Goal: Communication & Community: Answer question/provide support

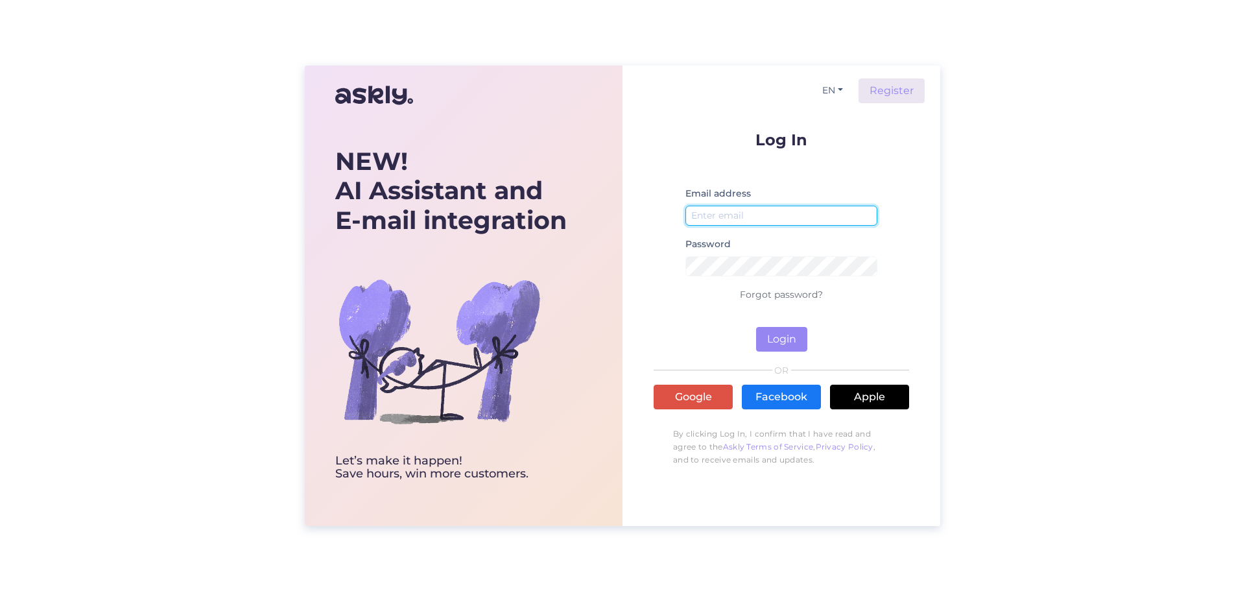
click at [804, 214] on input "email" at bounding box center [781, 215] width 192 height 20
type input "[EMAIL_ADDRESS][DOMAIN_NAME]"
click at [787, 344] on button "Login" at bounding box center [781, 339] width 51 height 25
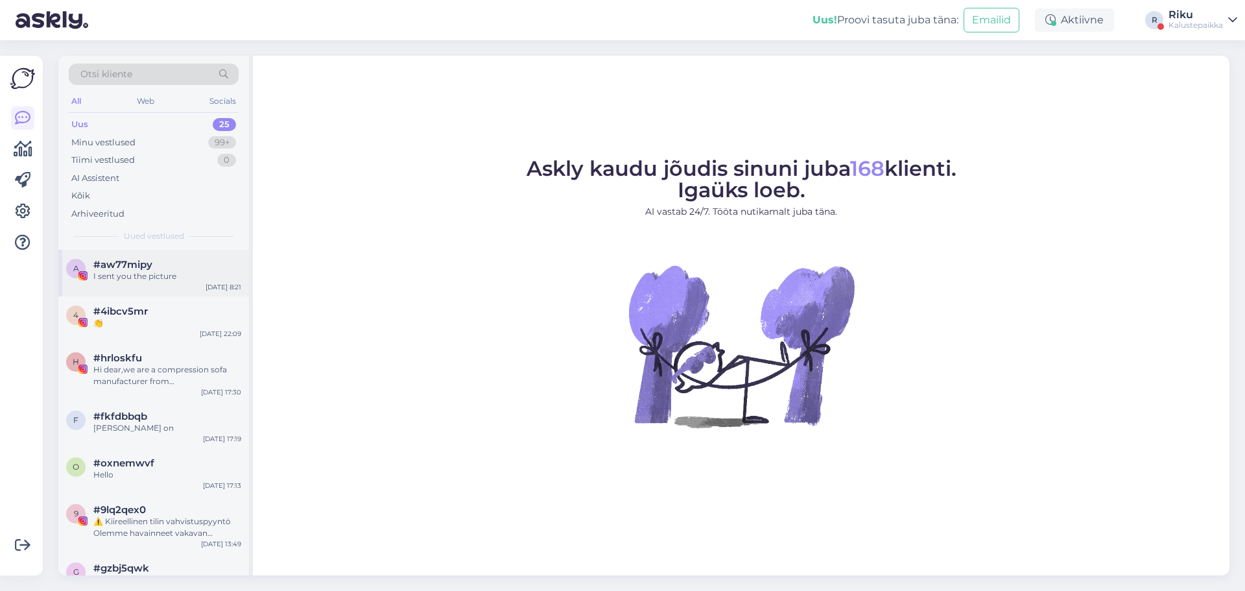
click at [159, 285] on div "a #aw77mipy I sent you the picture [DATE] 8:21" at bounding box center [153, 273] width 191 height 47
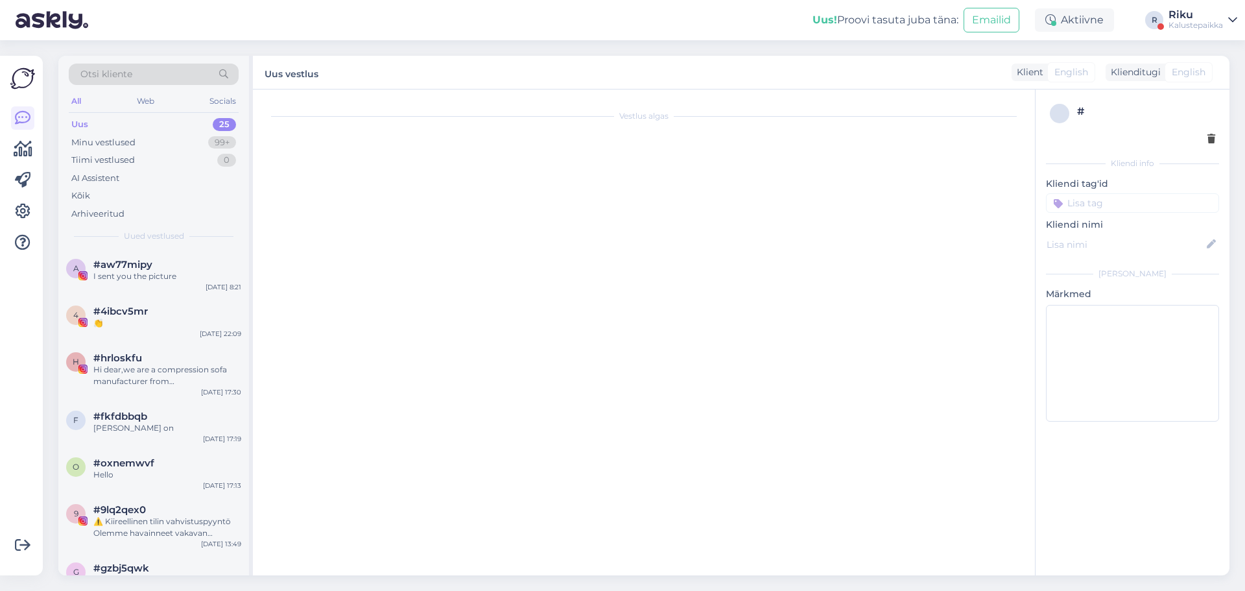
scroll to position [60, 0]
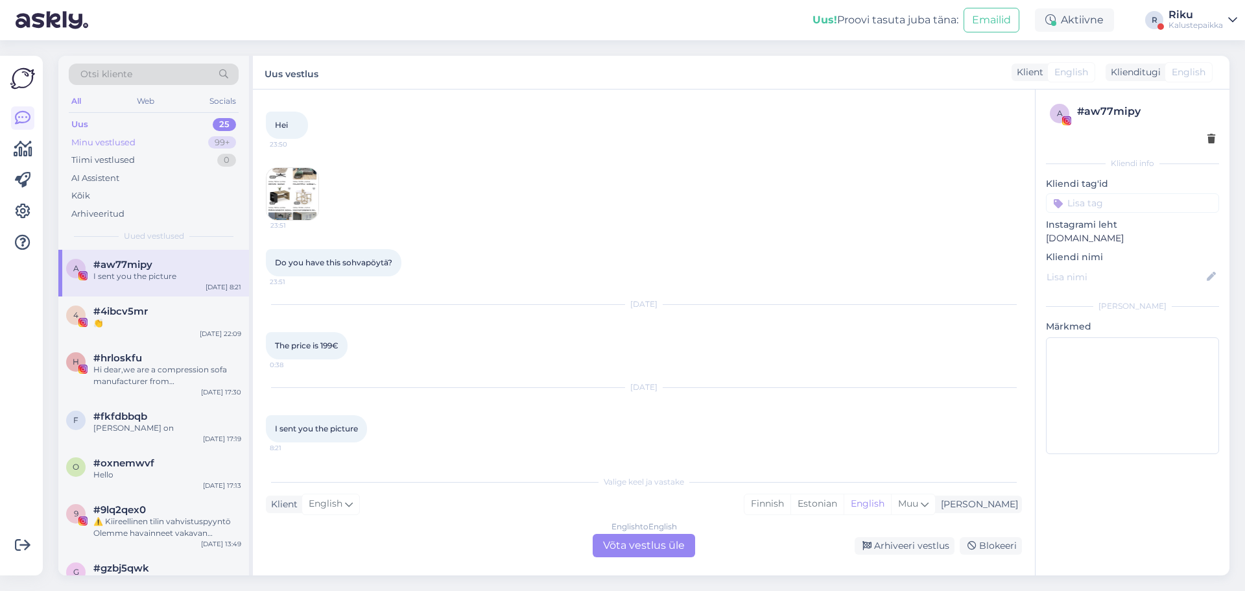
click at [199, 139] on div "Minu vestlused 99+" at bounding box center [154, 143] width 170 height 18
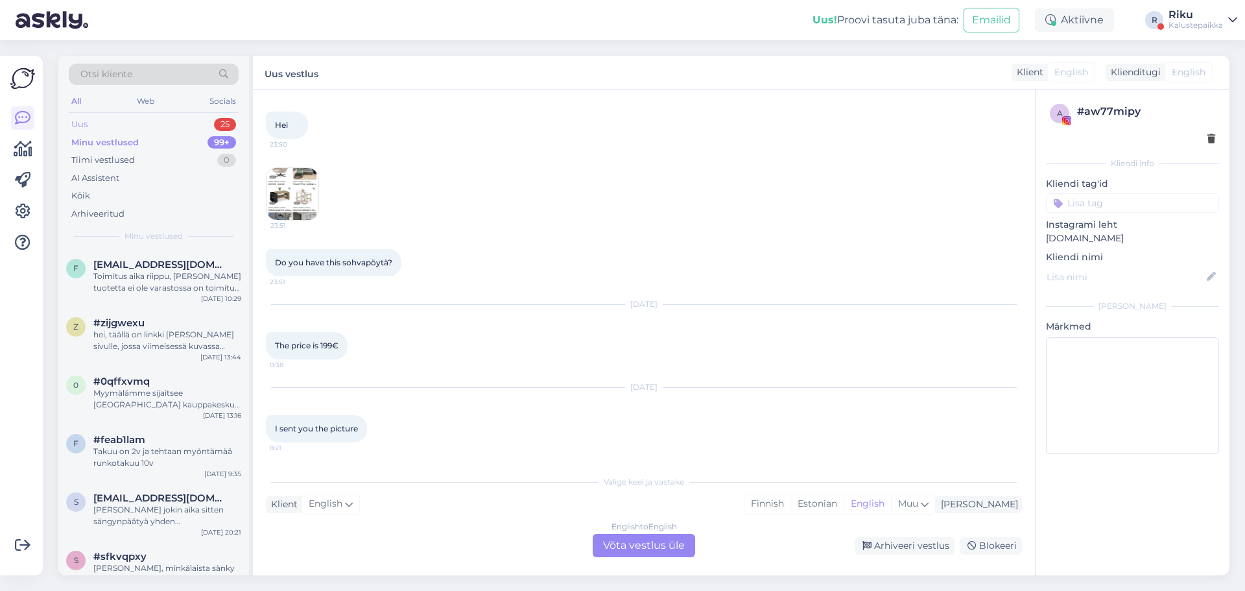
click at [166, 129] on div "Uus 25" at bounding box center [154, 124] width 170 height 18
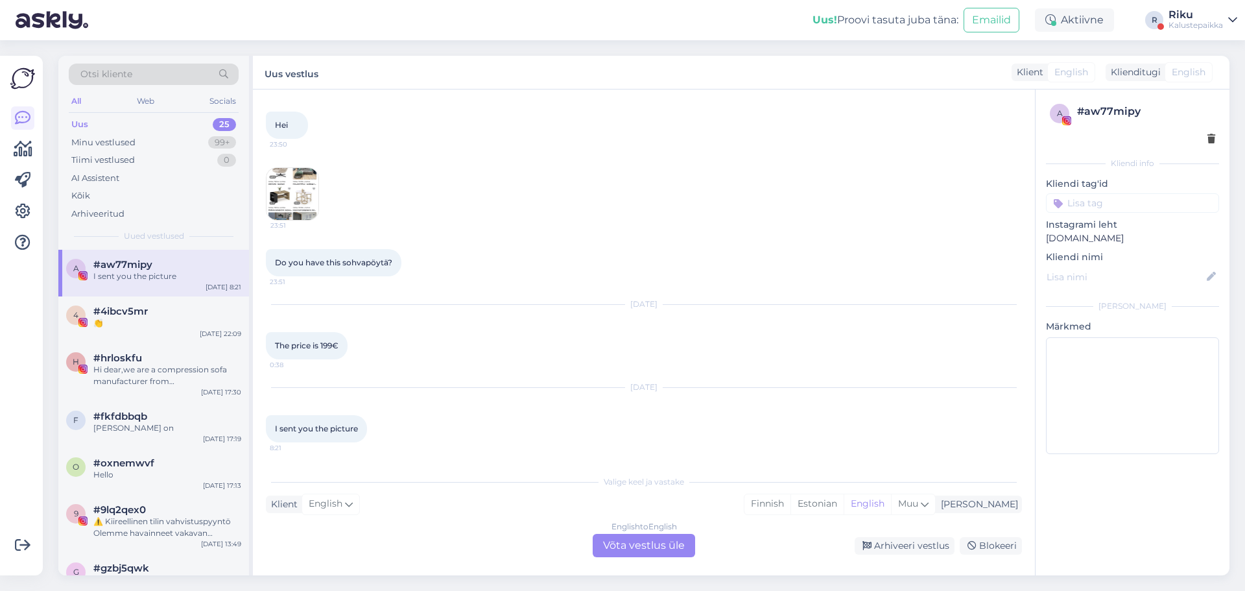
click at [166, 124] on div "Uus 25" at bounding box center [154, 124] width 170 height 18
click at [187, 279] on div "I sent you the picture" at bounding box center [167, 276] width 148 height 12
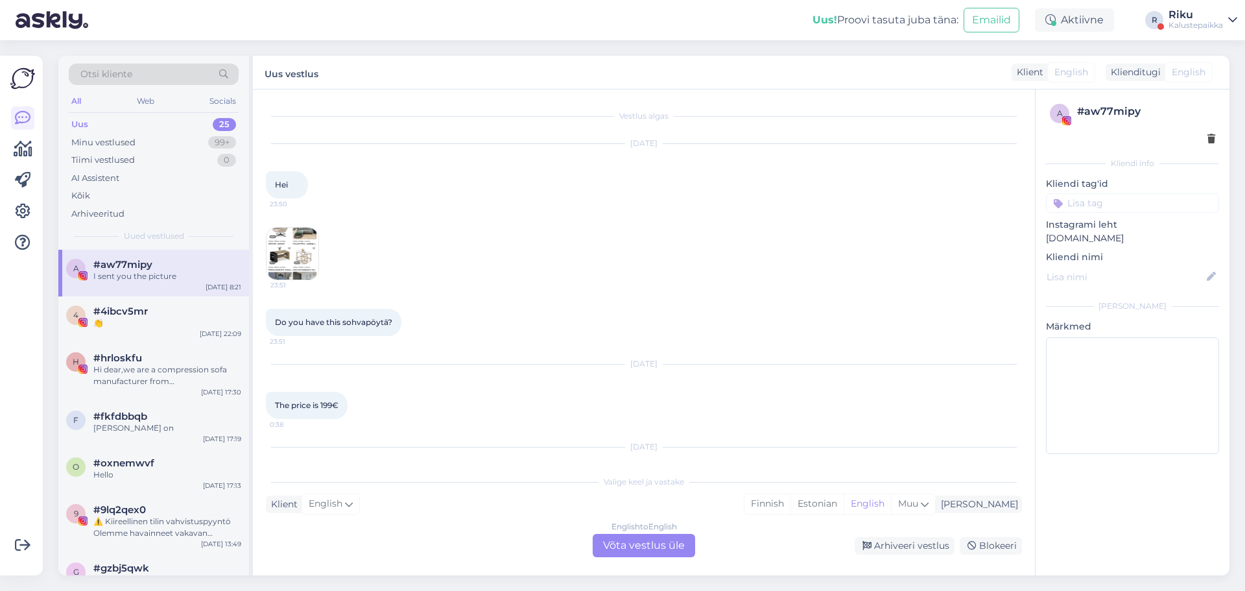
click at [311, 252] on img at bounding box center [292, 254] width 52 height 52
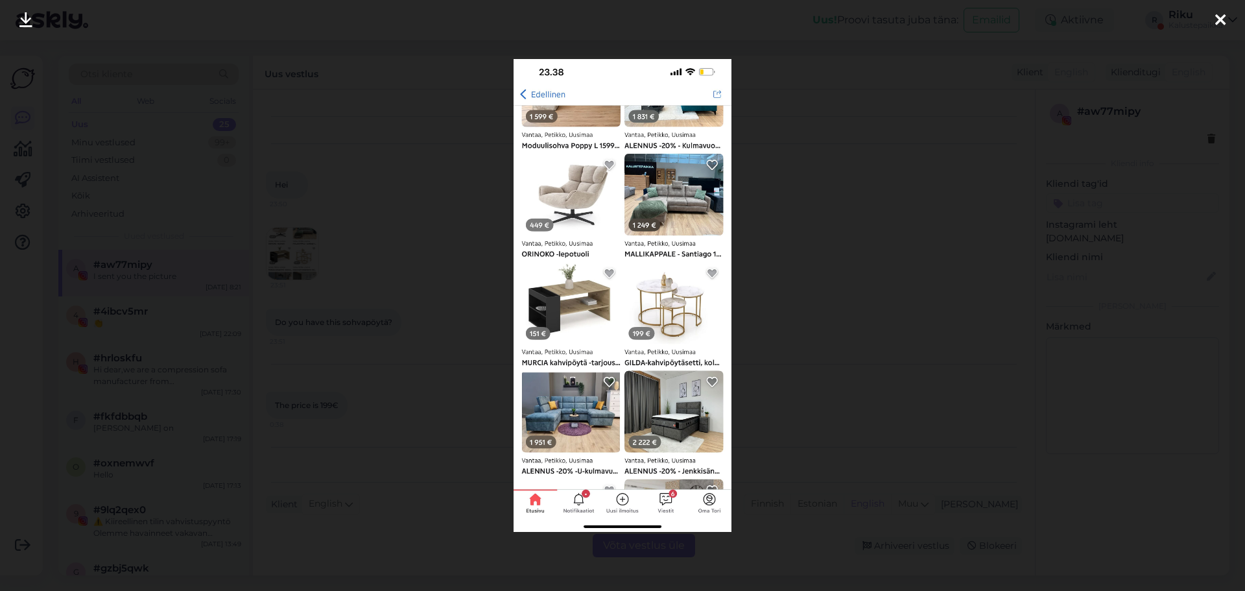
click at [773, 333] on div at bounding box center [622, 295] width 1245 height 591
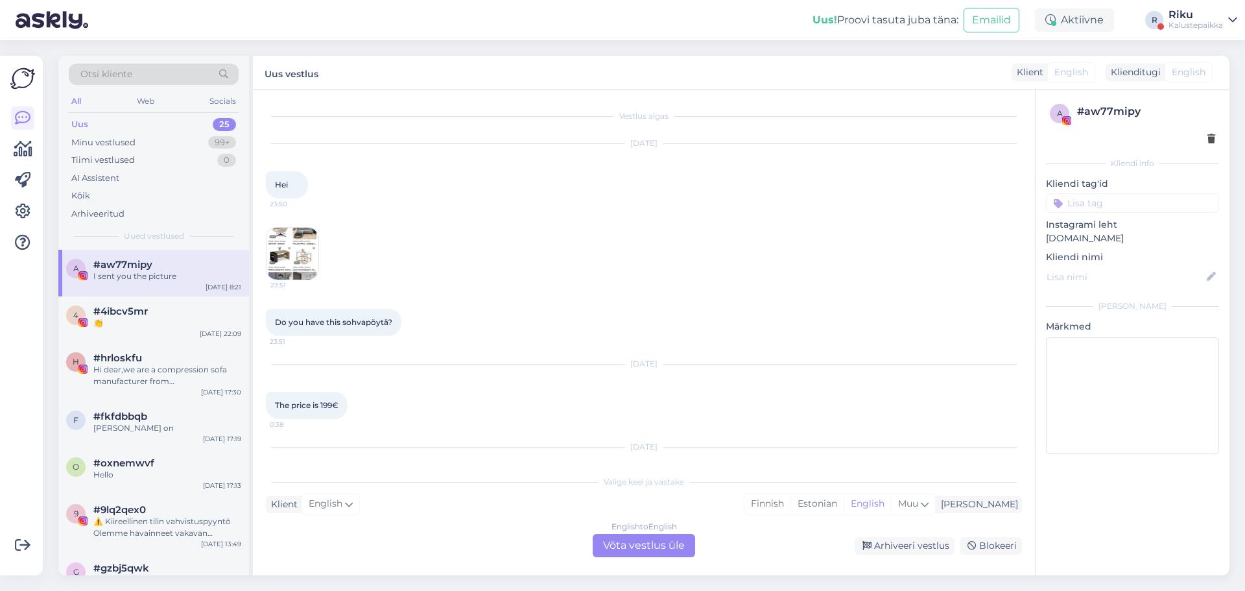
click at [310, 266] on img at bounding box center [292, 254] width 52 height 52
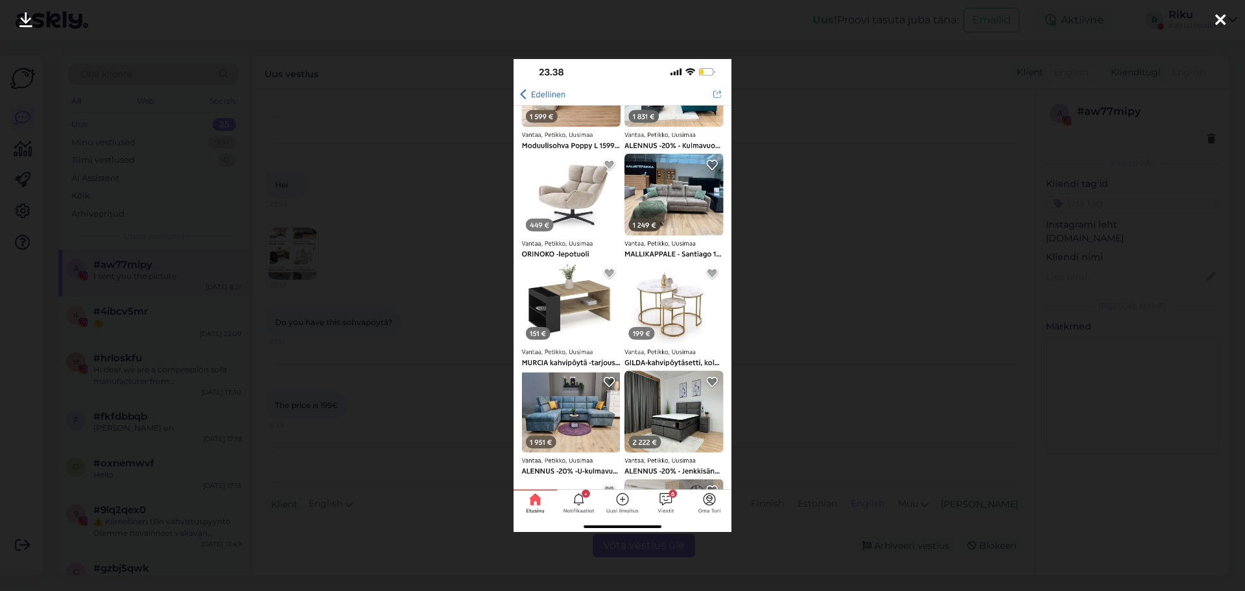
click at [764, 305] on div at bounding box center [622, 295] width 1245 height 591
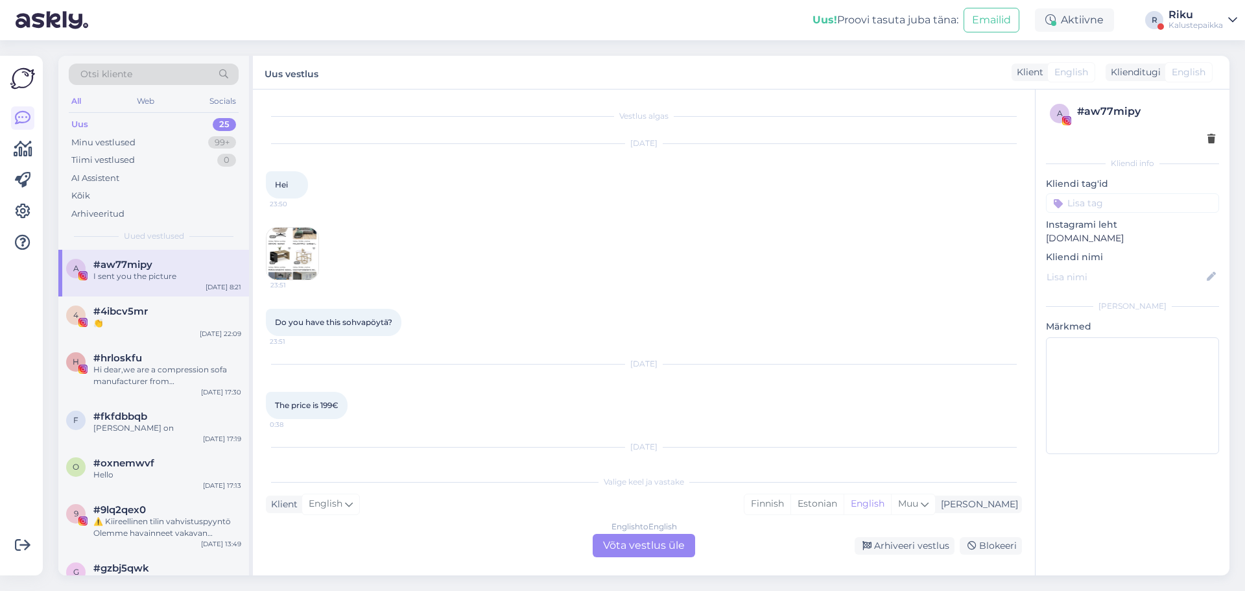
click at [657, 544] on div "English to English Võta vestlus üle" at bounding box center [644, 545] width 102 height 23
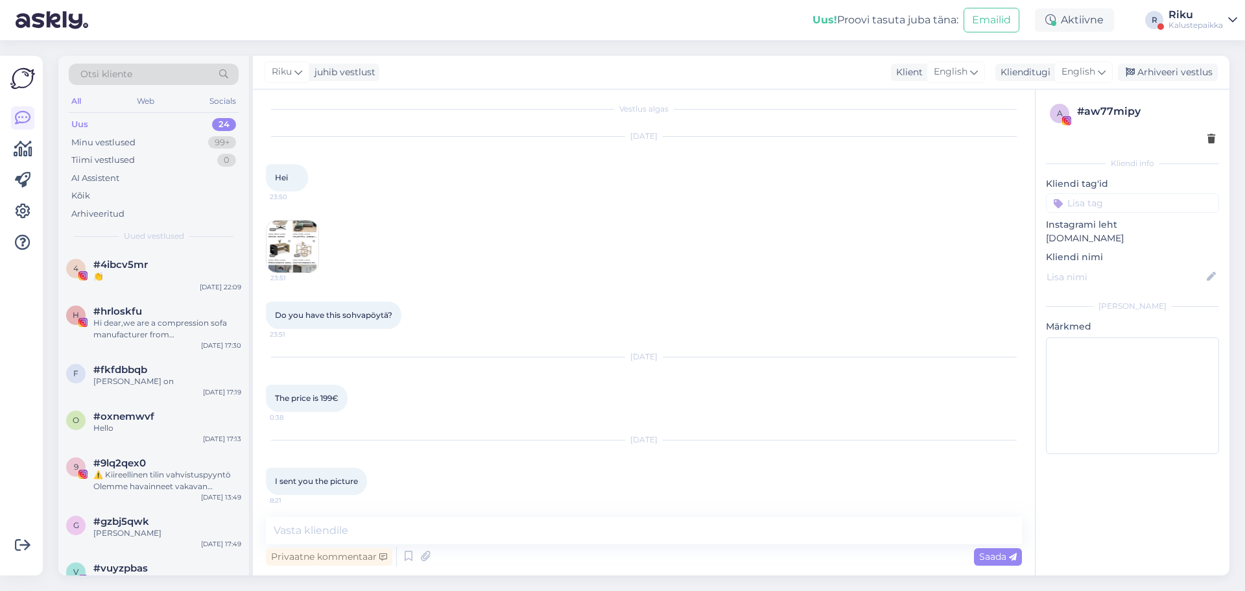
scroll to position [11, 0]
click at [472, 534] on textarea at bounding box center [644, 530] width 756 height 27
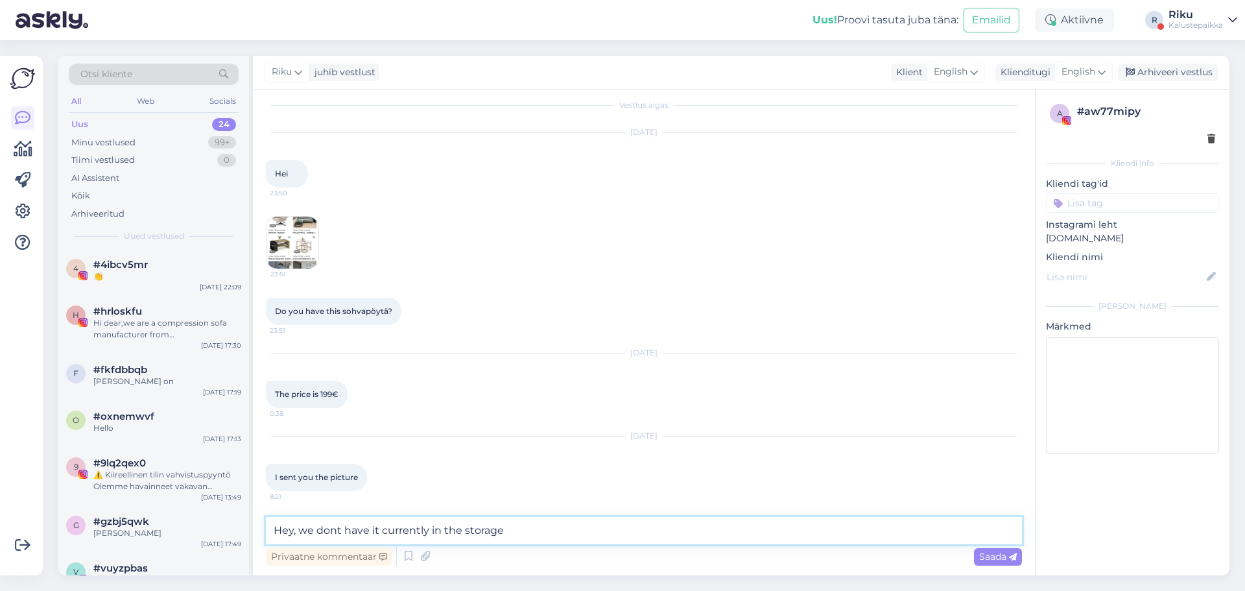
click at [561, 524] on textarea "Hey, we dont have it currently in the storage" at bounding box center [644, 530] width 756 height 27
paste textarea "[URL][DOMAIN_NAME][PERSON_NAME]"
type textarea "Hey, we dont have it currently in the storage, but we can order it"
drag, startPoint x: 990, startPoint y: 559, endPoint x: 789, endPoint y: 559, distance: 201.0
click at [987, 559] on span "Saada" at bounding box center [998, 556] width 38 height 12
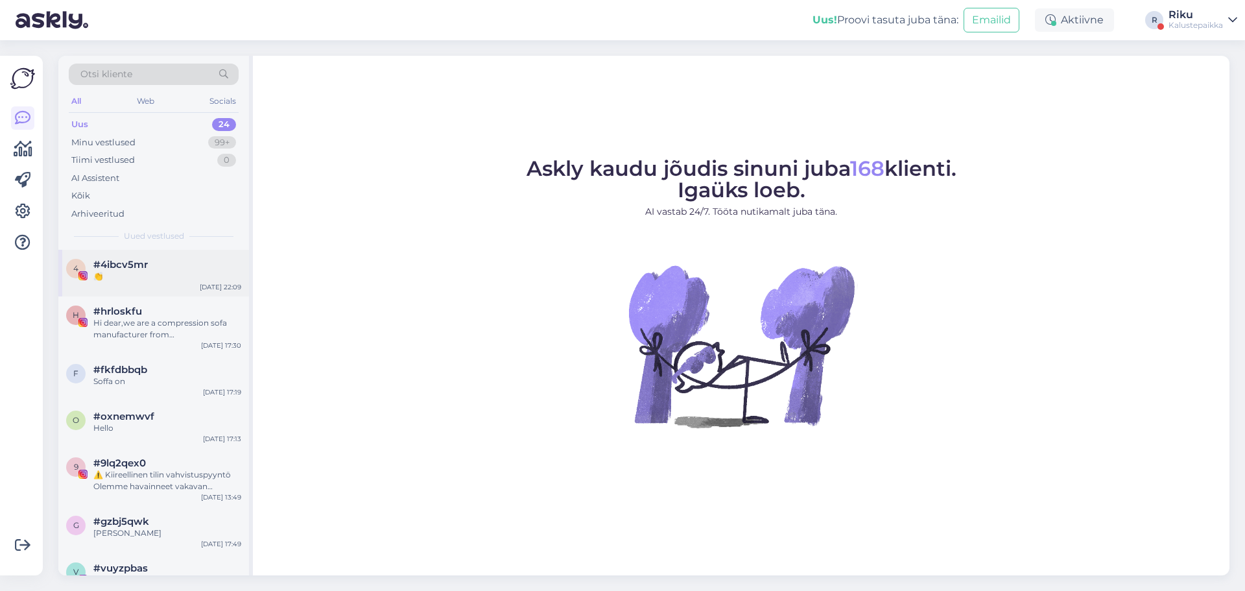
click at [158, 280] on div "👏" at bounding box center [167, 276] width 148 height 12
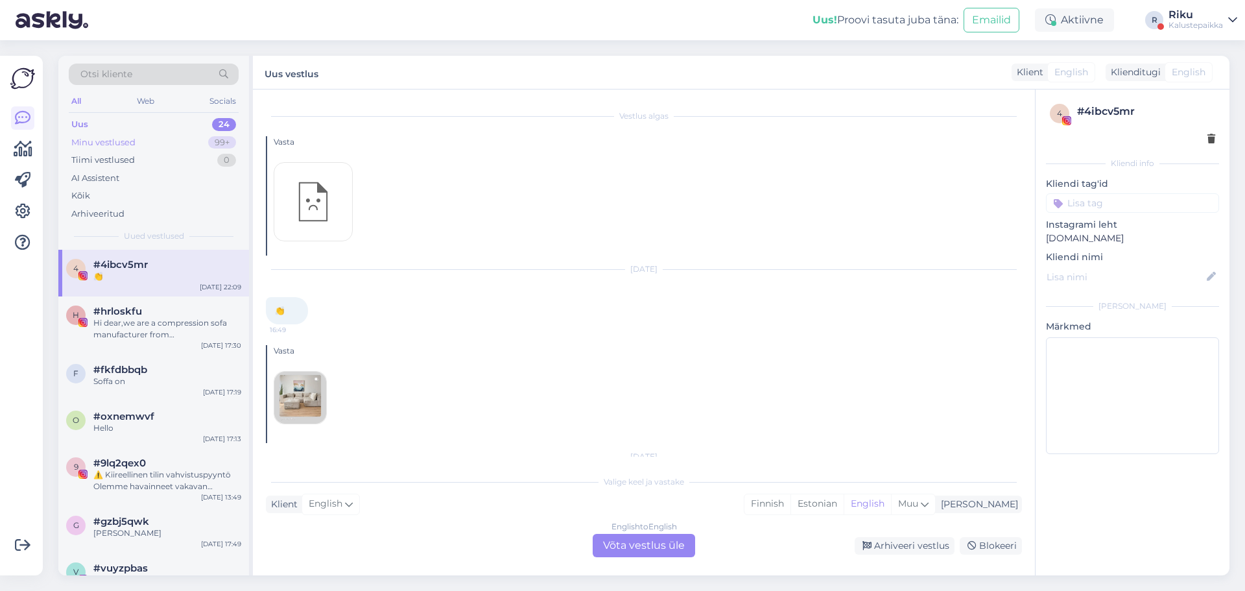
click at [155, 141] on div "Minu vestlused 99+" at bounding box center [154, 143] width 170 height 18
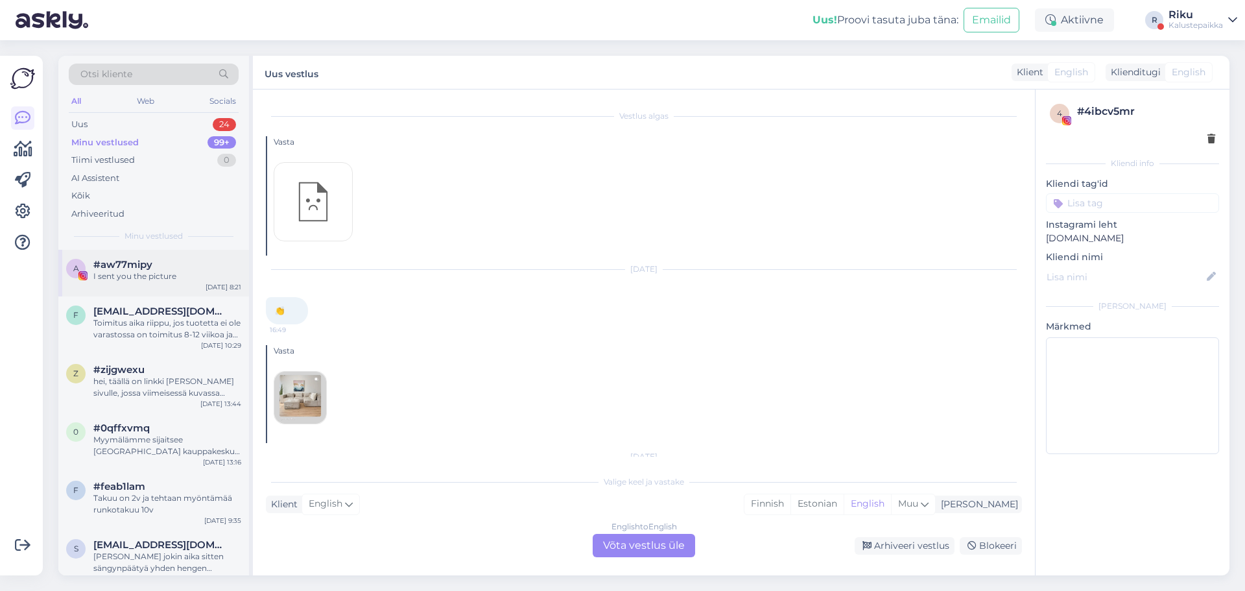
click at [175, 279] on div "I sent you the picture" at bounding box center [167, 276] width 148 height 12
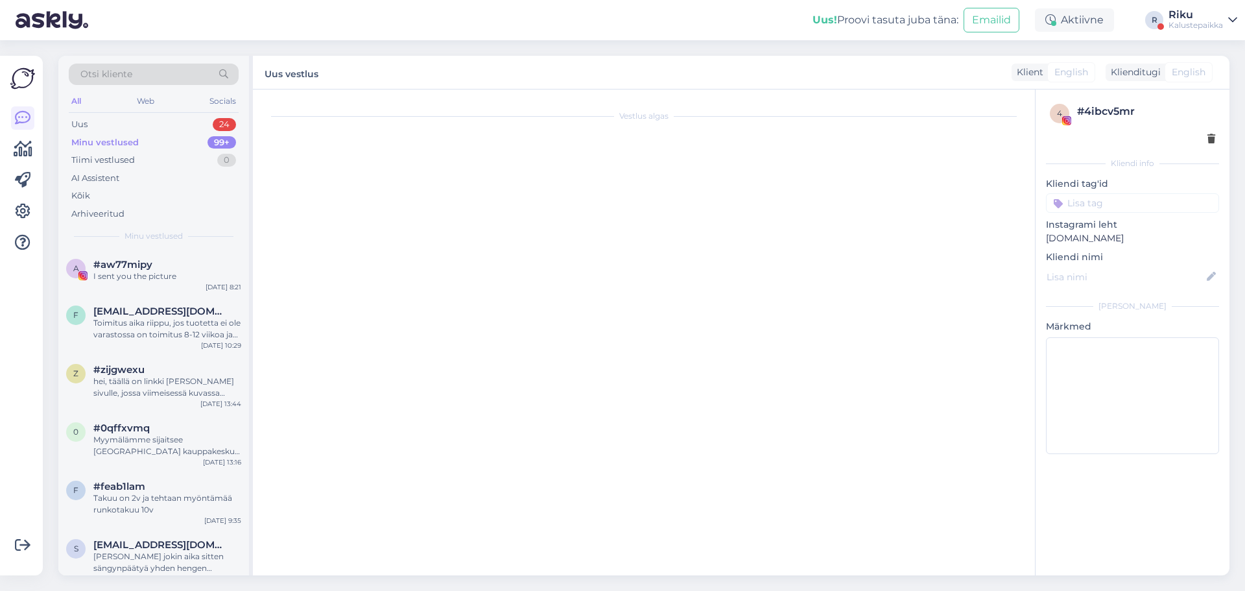
scroll to position [11, 0]
